Goal: Find specific page/section: Find specific page/section

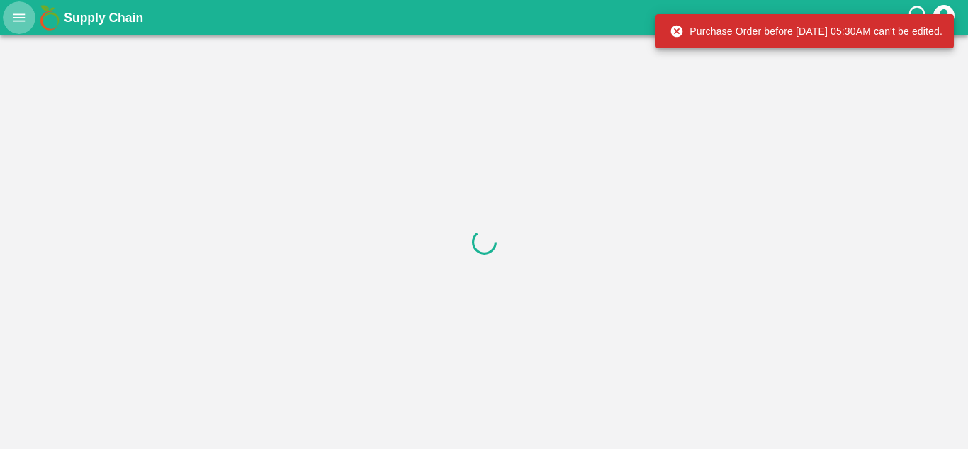
click at [15, 21] on icon "open drawer" at bounding box center [19, 17] width 12 height 8
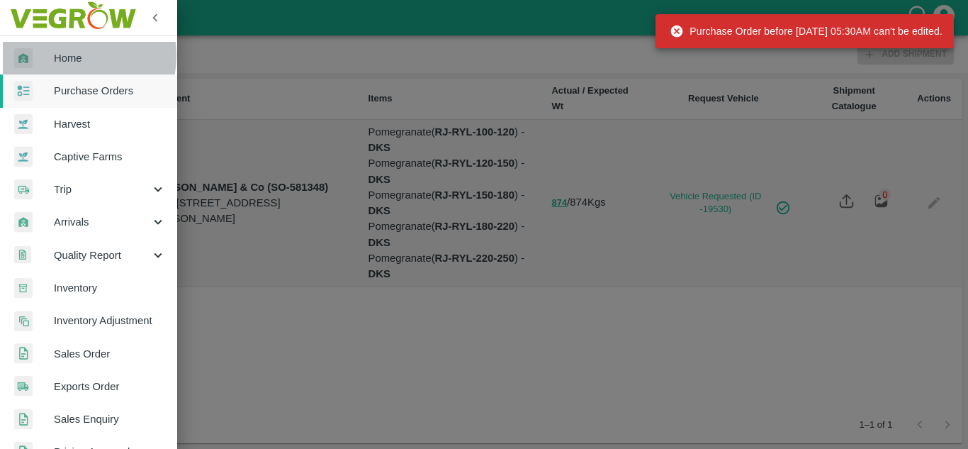
click at [62, 55] on span "Home" at bounding box center [110, 58] width 112 height 16
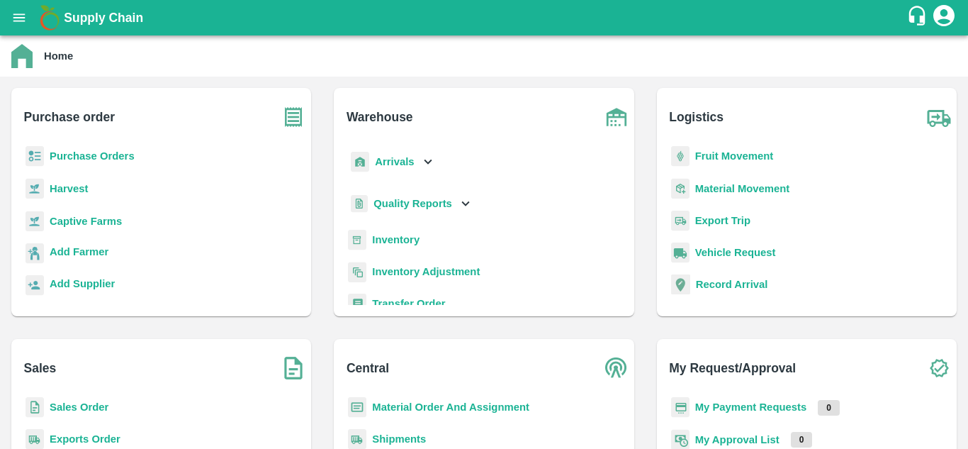
click at [723, 406] on b "My Payment Requests" at bounding box center [751, 406] width 112 height 11
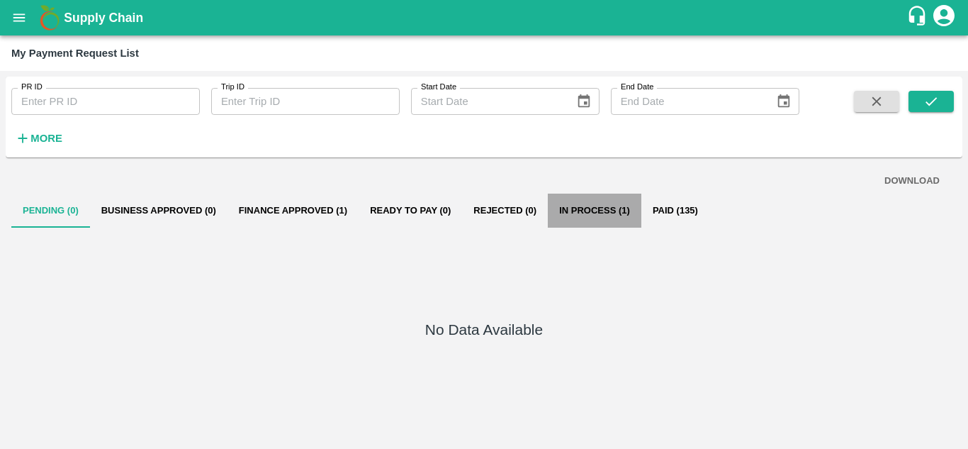
click at [580, 207] on button "In Process (1)" at bounding box center [595, 210] width 94 height 34
click at [17, 21] on icon "open drawer" at bounding box center [19, 17] width 12 height 8
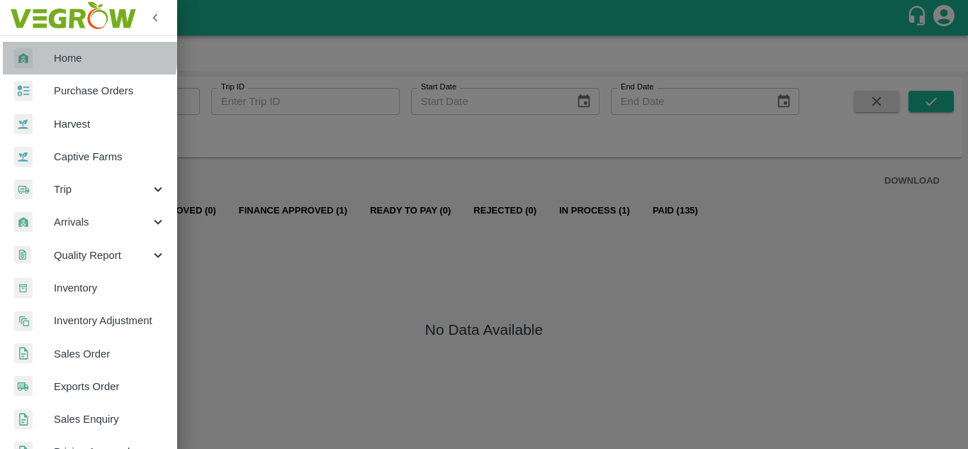
click at [80, 53] on span "Home" at bounding box center [110, 58] width 112 height 16
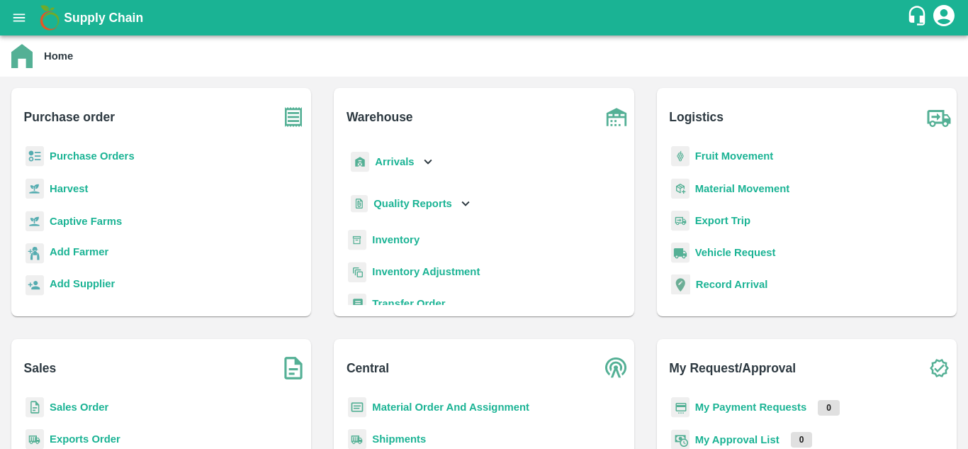
click at [719, 405] on b "My Payment Requests" at bounding box center [751, 406] width 112 height 11
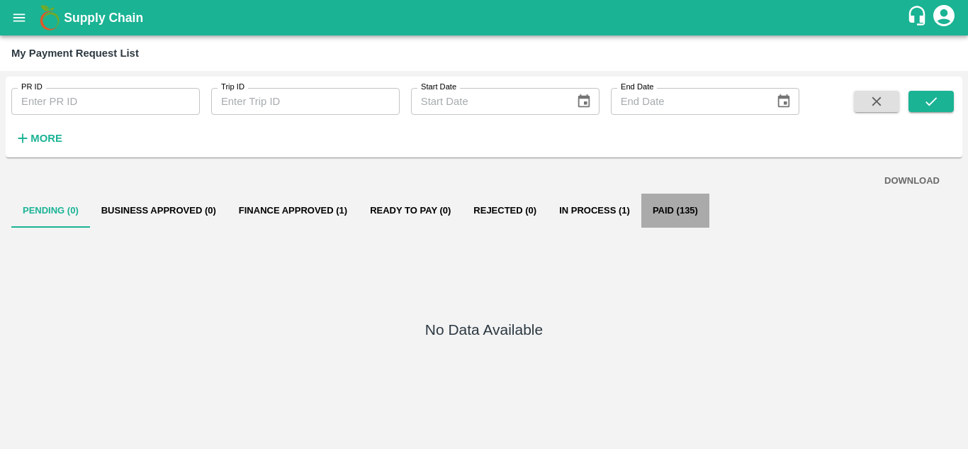
click at [667, 205] on button "Paid (135)" at bounding box center [675, 210] width 68 height 34
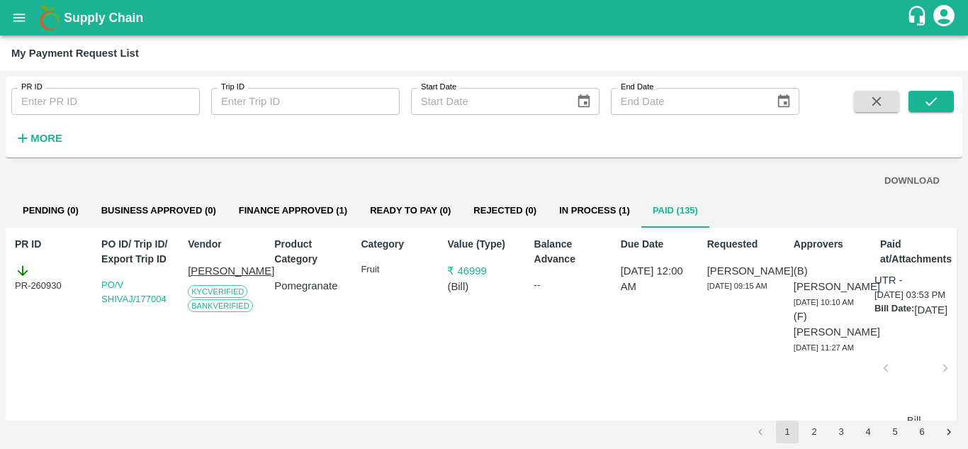
drag, startPoint x: 667, startPoint y: 205, endPoint x: 330, endPoint y: 349, distance: 367.0
click at [330, 349] on div "Product Category Pomegranate" at bounding box center [308, 337] width 79 height 213
click at [23, 13] on icon "open drawer" at bounding box center [19, 18] width 16 height 16
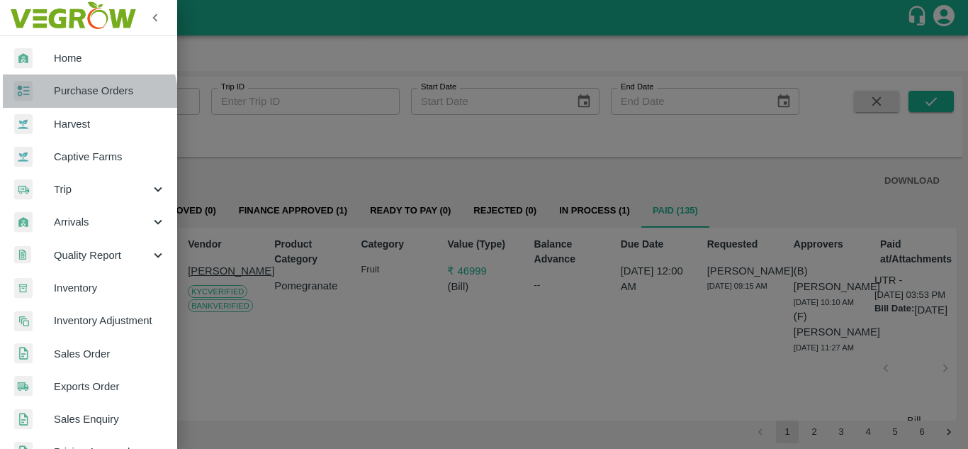
click at [64, 103] on link "Purchase Orders" at bounding box center [88, 90] width 177 height 33
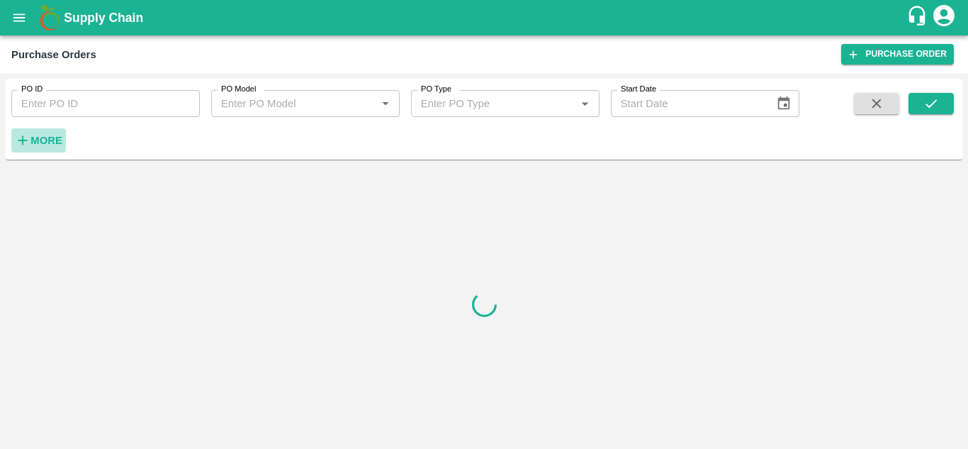
click at [44, 146] on strong "More" at bounding box center [46, 140] width 32 height 11
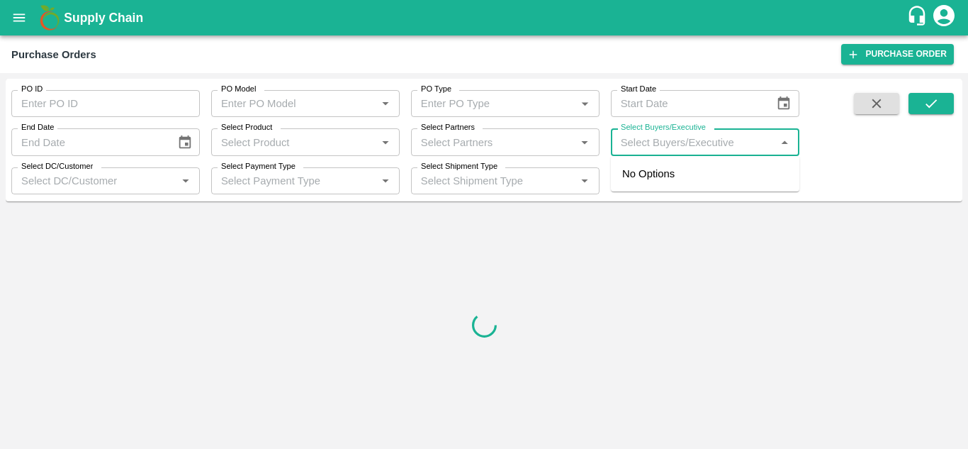
click at [651, 139] on input "Select Buyers/Executive" at bounding box center [693, 142] width 157 height 18
type input "Avinash"
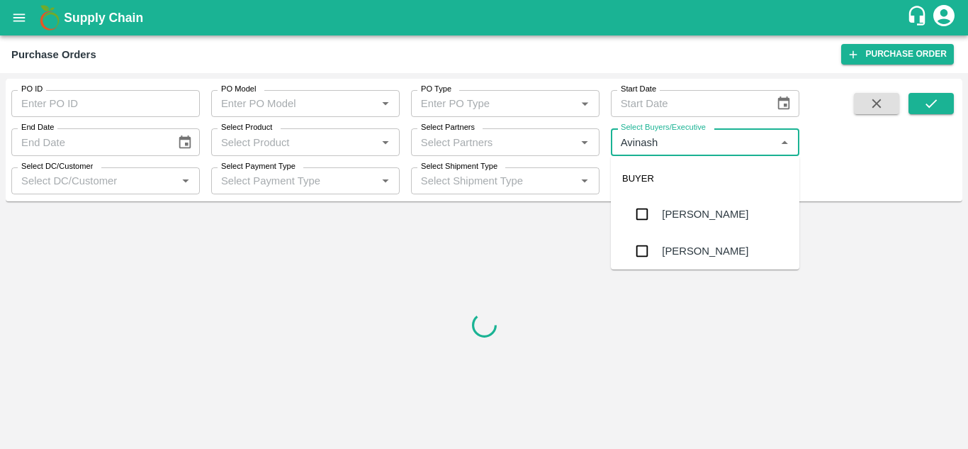
click at [657, 213] on div "[PERSON_NAME]" at bounding box center [705, 214] width 189 height 37
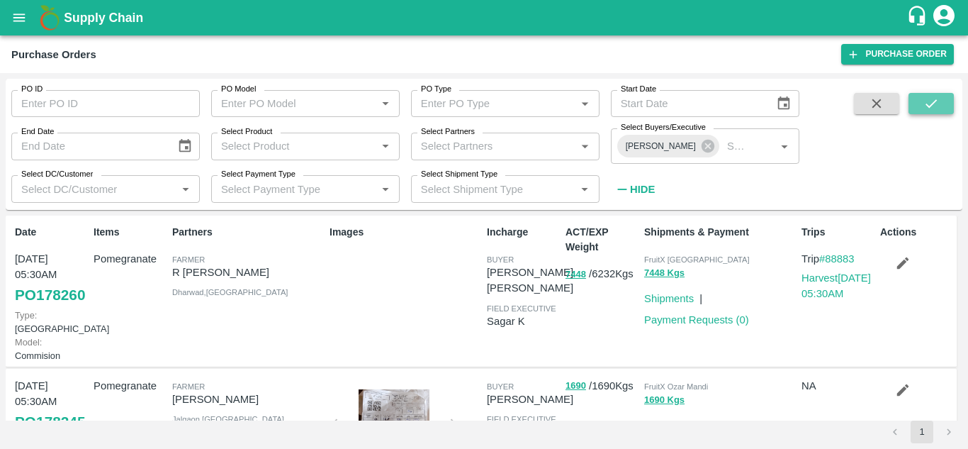
click at [921, 103] on button "submit" at bounding box center [931, 103] width 45 height 21
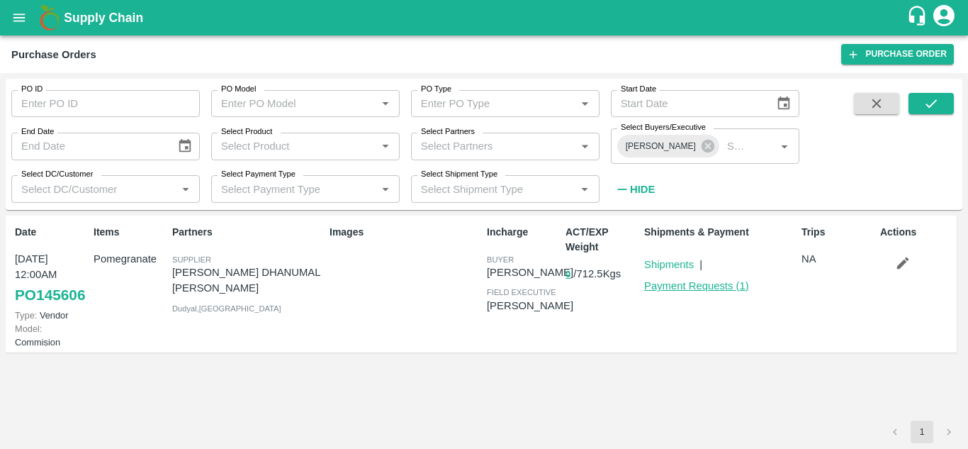
click at [688, 287] on link "Payment Requests ( 1 )" at bounding box center [696, 285] width 105 height 11
click at [18, 24] on icon "open drawer" at bounding box center [19, 18] width 16 height 16
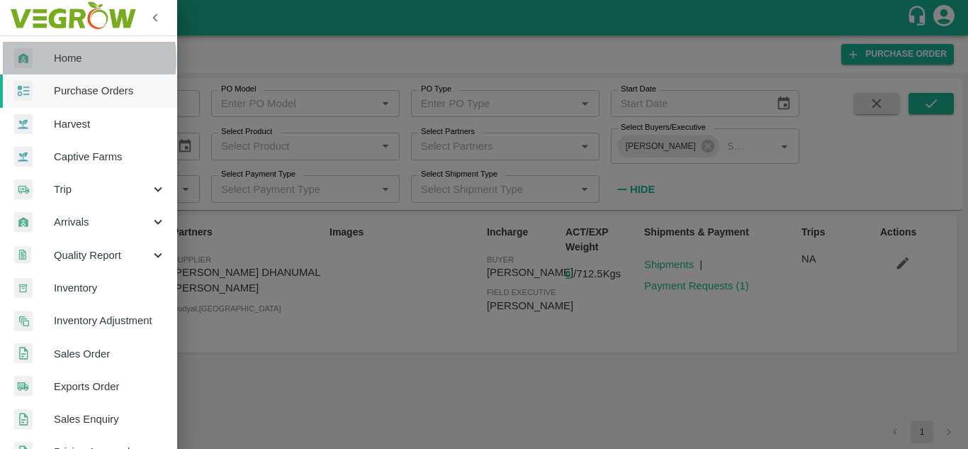
click at [58, 60] on span "Home" at bounding box center [110, 58] width 112 height 16
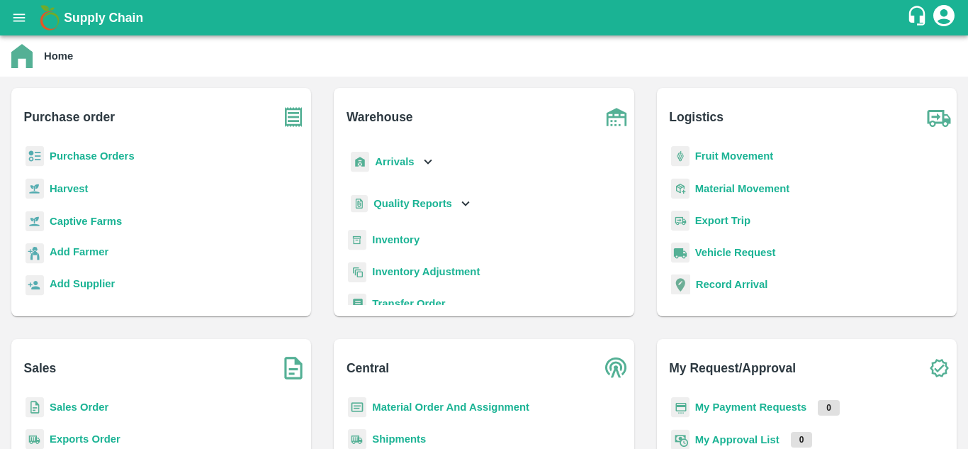
scroll to position [8, 0]
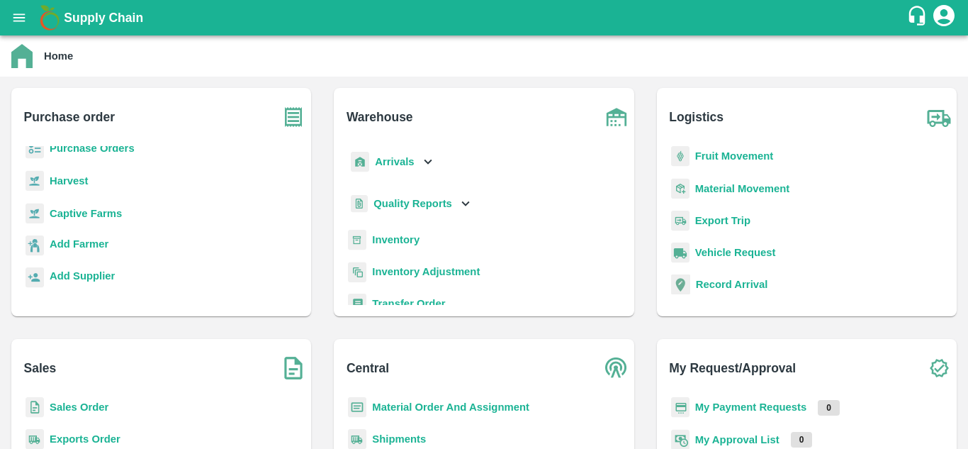
click at [738, 283] on b "Record Arrival" at bounding box center [732, 284] width 72 height 11
